Goal: Find specific page/section: Find specific page/section

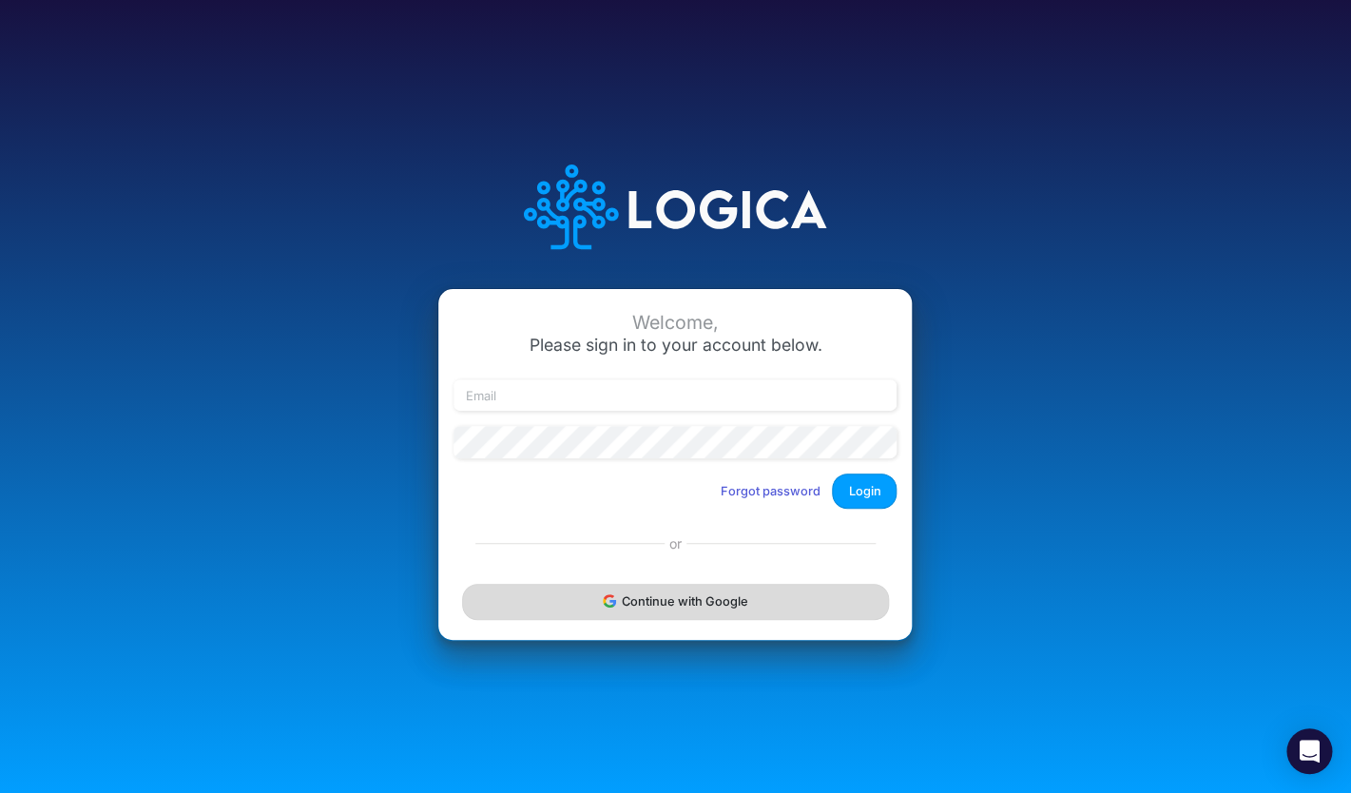
click at [634, 609] on button "Continue with Google" at bounding box center [675, 601] width 426 height 35
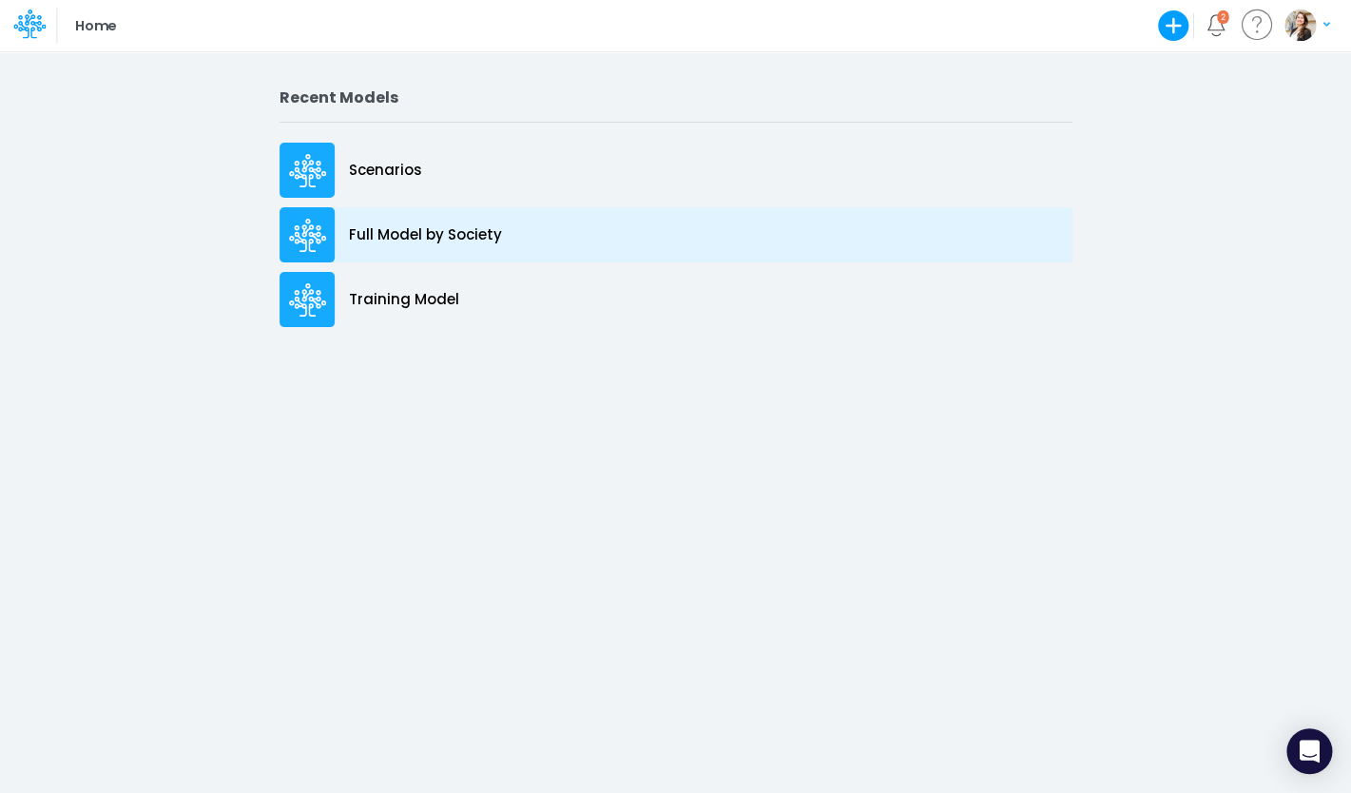
click at [379, 242] on p "Full Model by Society" at bounding box center [425, 235] width 153 height 22
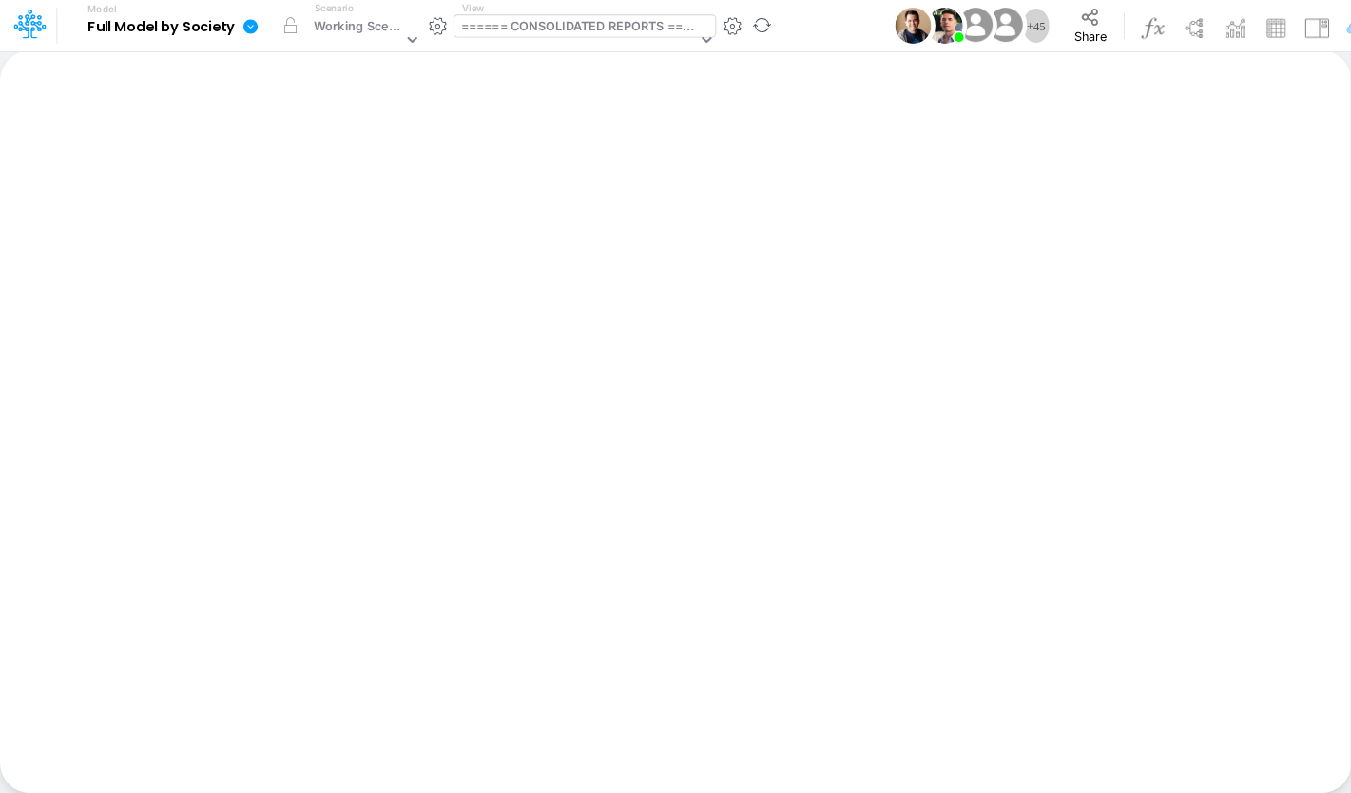
click at [533, 38] on div "====== CONSOLIDATED REPORTS ======" at bounding box center [579, 28] width 236 height 22
